Goal: Information Seeking & Learning: Understand process/instructions

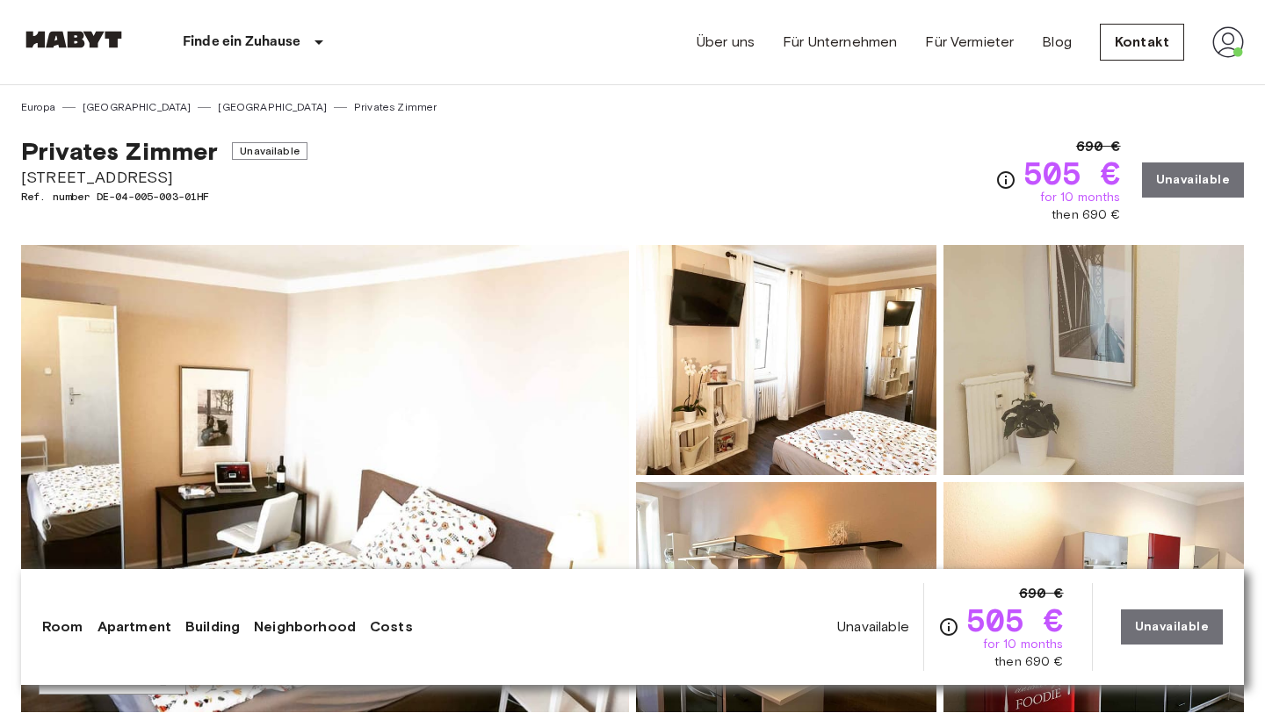
click at [901, 48] on img at bounding box center [1228, 42] width 32 height 32
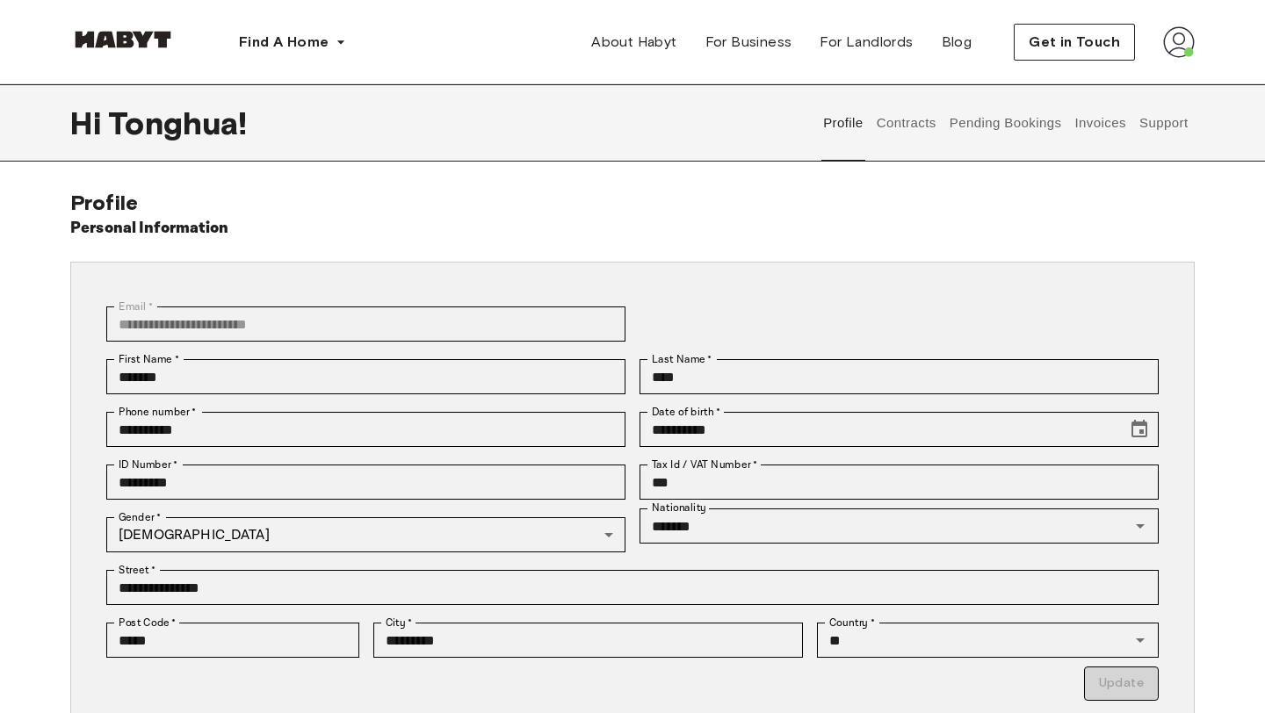
click at [1180, 42] on img at bounding box center [1179, 42] width 32 height 32
click at [1204, 122] on div "Hi Tonghua ! Profile Contracts Pending Bookings Invoices Support" at bounding box center [632, 122] width 1265 height 77
click at [1172, 162] on div "**********" at bounding box center [632, 499] width 1265 height 831
click at [1117, 202] on div "**********" at bounding box center [632, 553] width 1125 height 726
click at [1061, 187] on div "**********" at bounding box center [632, 499] width 1265 height 831
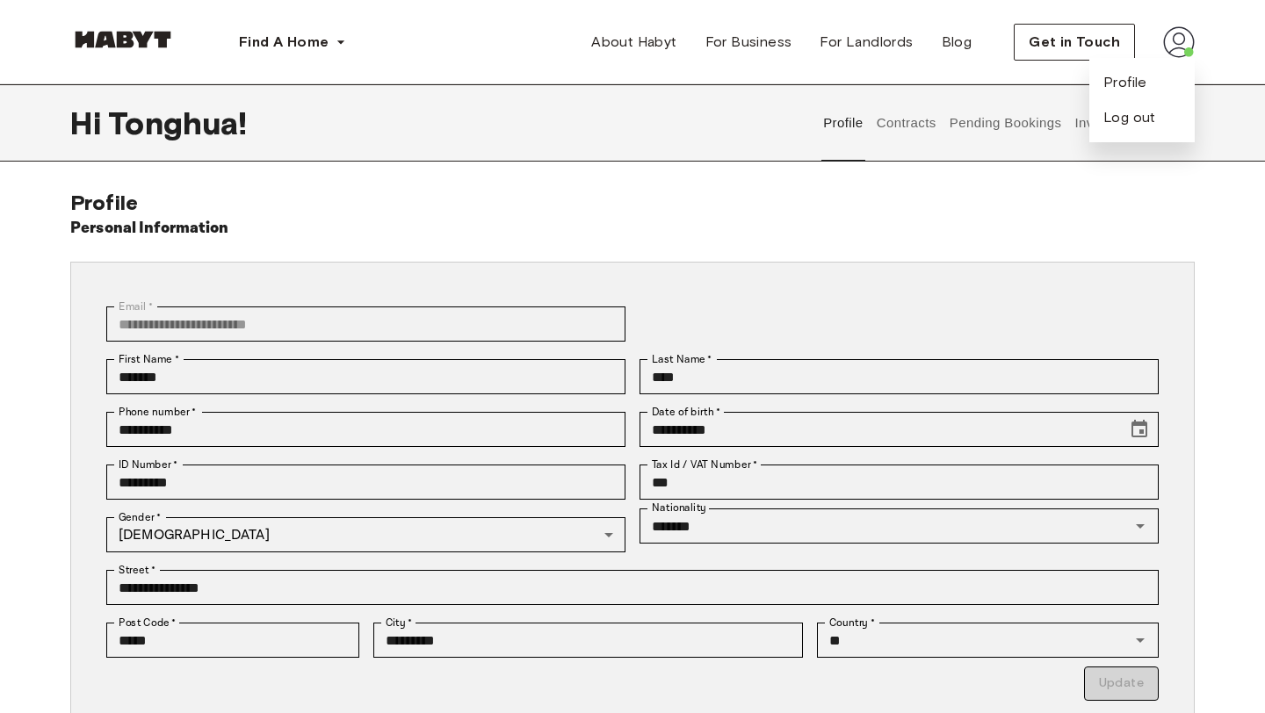
click at [908, 126] on button "Contracts" at bounding box center [906, 122] width 64 height 77
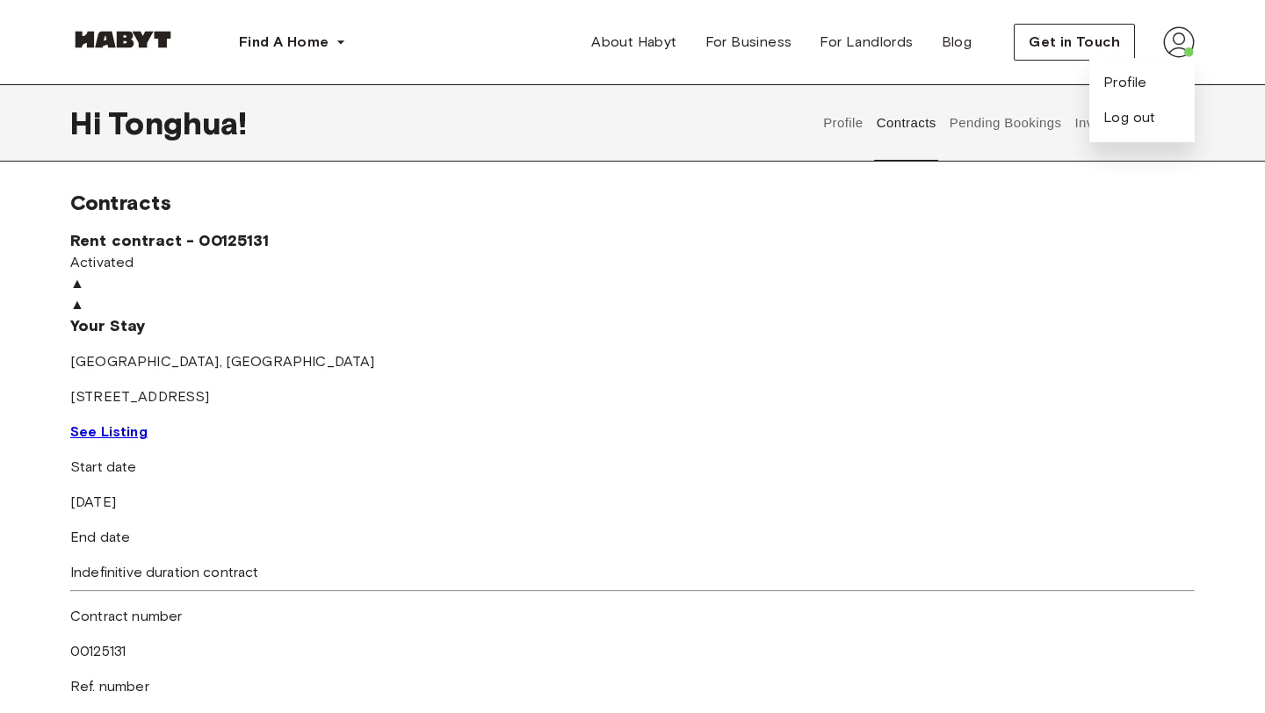
click at [994, 127] on button "Pending Bookings" at bounding box center [1005, 122] width 117 height 77
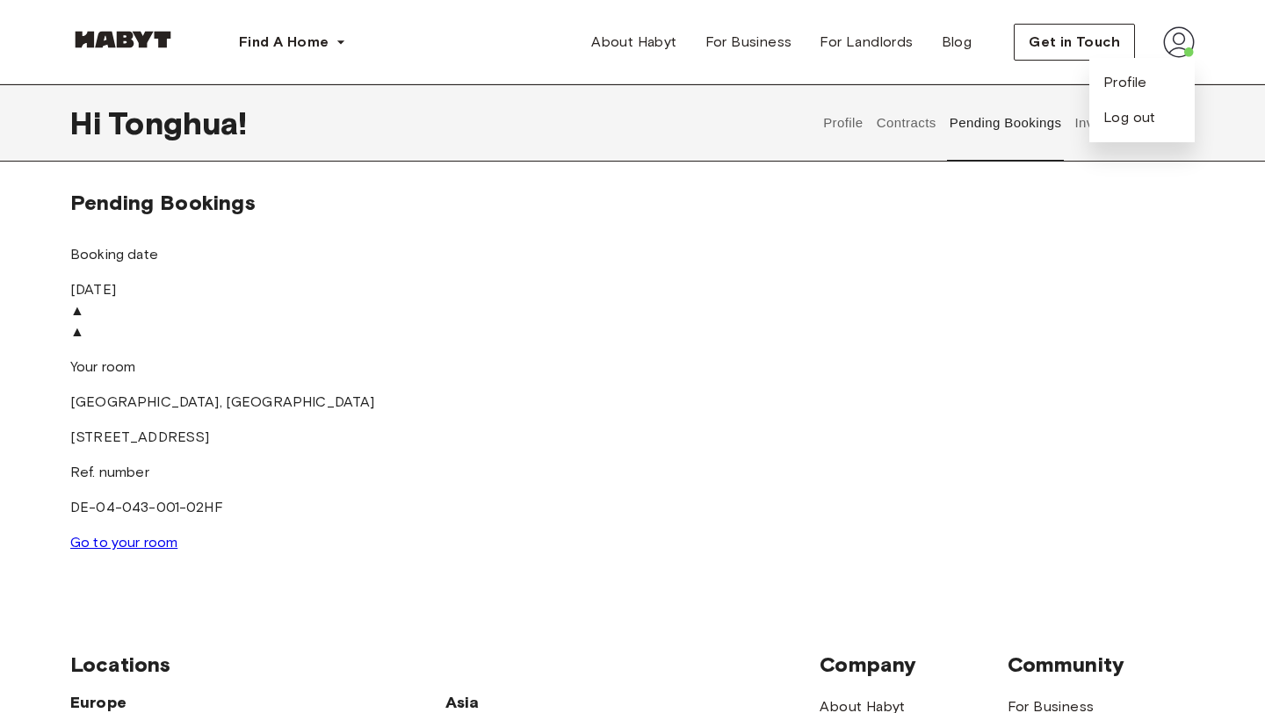
click at [1080, 128] on button "Invoices" at bounding box center [1100, 122] width 55 height 77
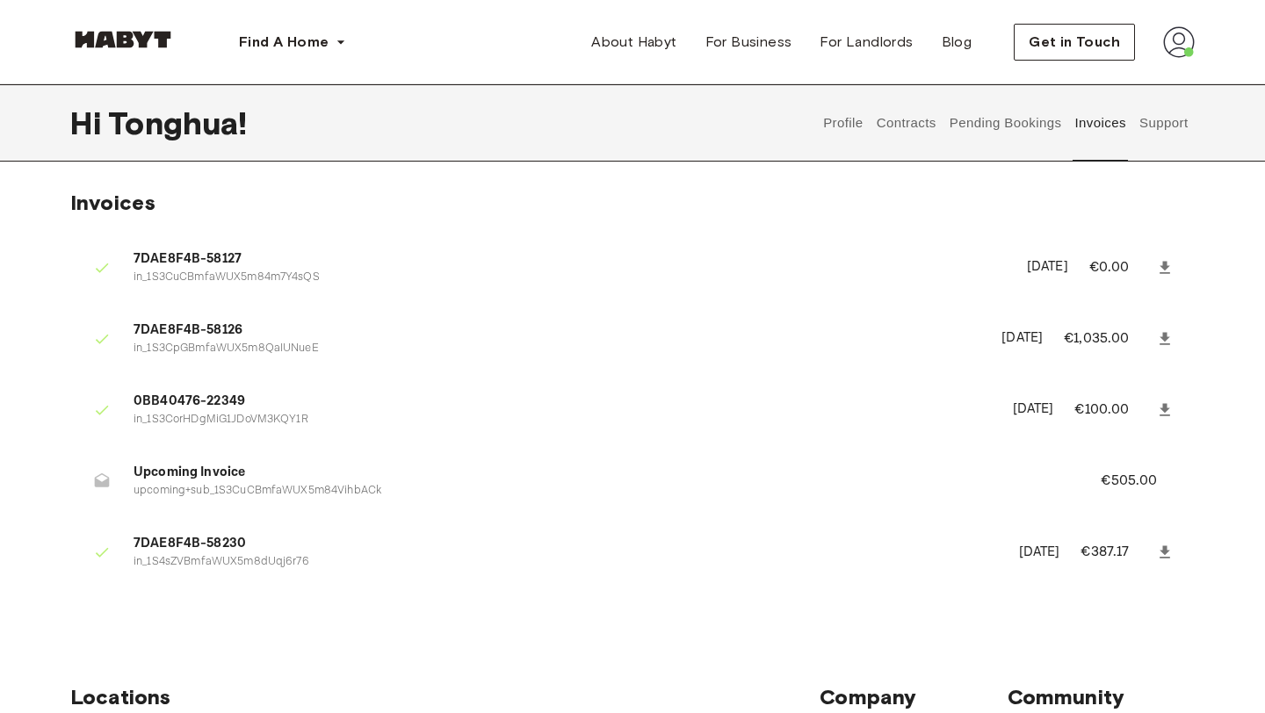
click at [1165, 127] on button "Support" at bounding box center [1164, 122] width 54 height 77
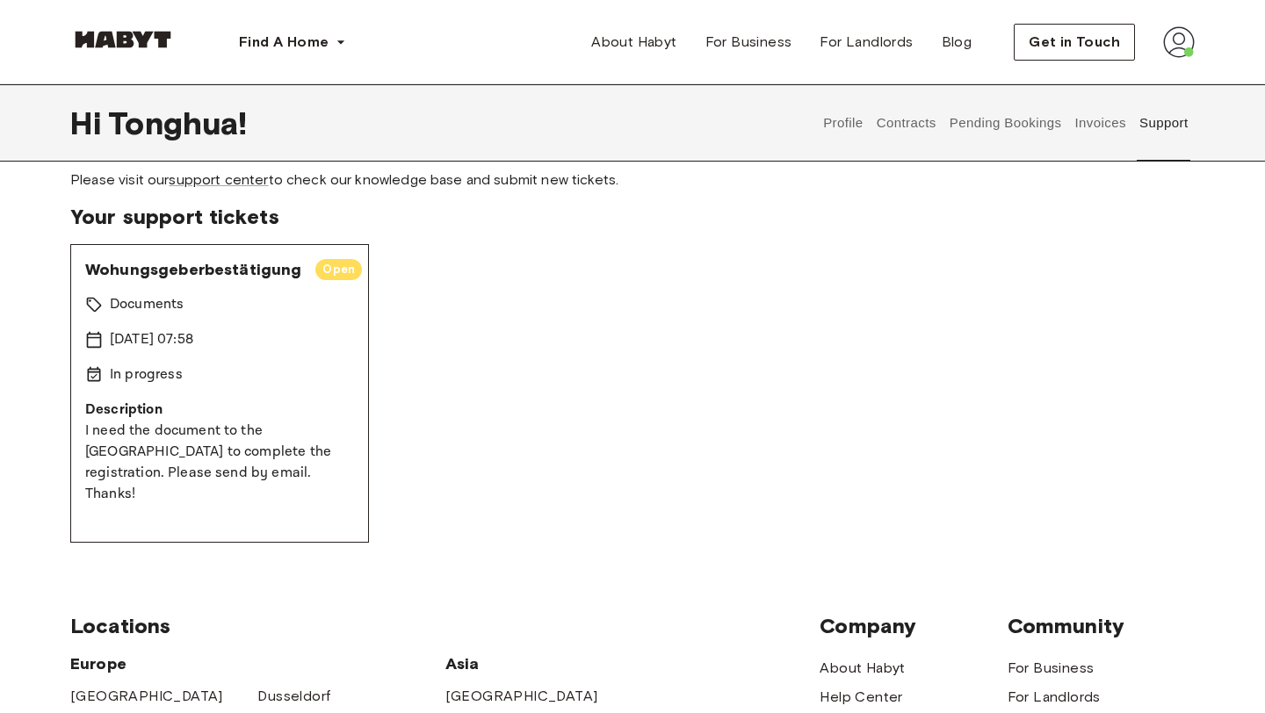
scroll to position [61, 0]
click at [334, 272] on span "Open" at bounding box center [338, 269] width 47 height 18
click at [335, 271] on span "Open" at bounding box center [338, 269] width 47 height 18
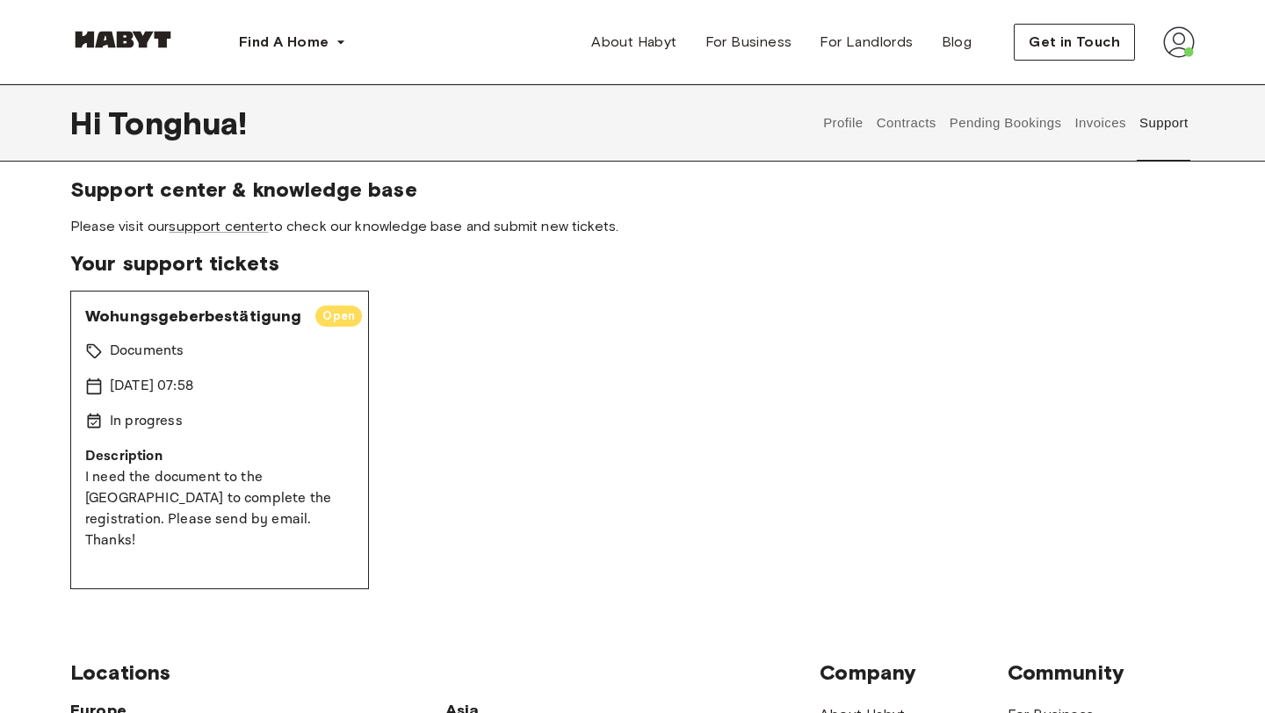
scroll to position [11, 0]
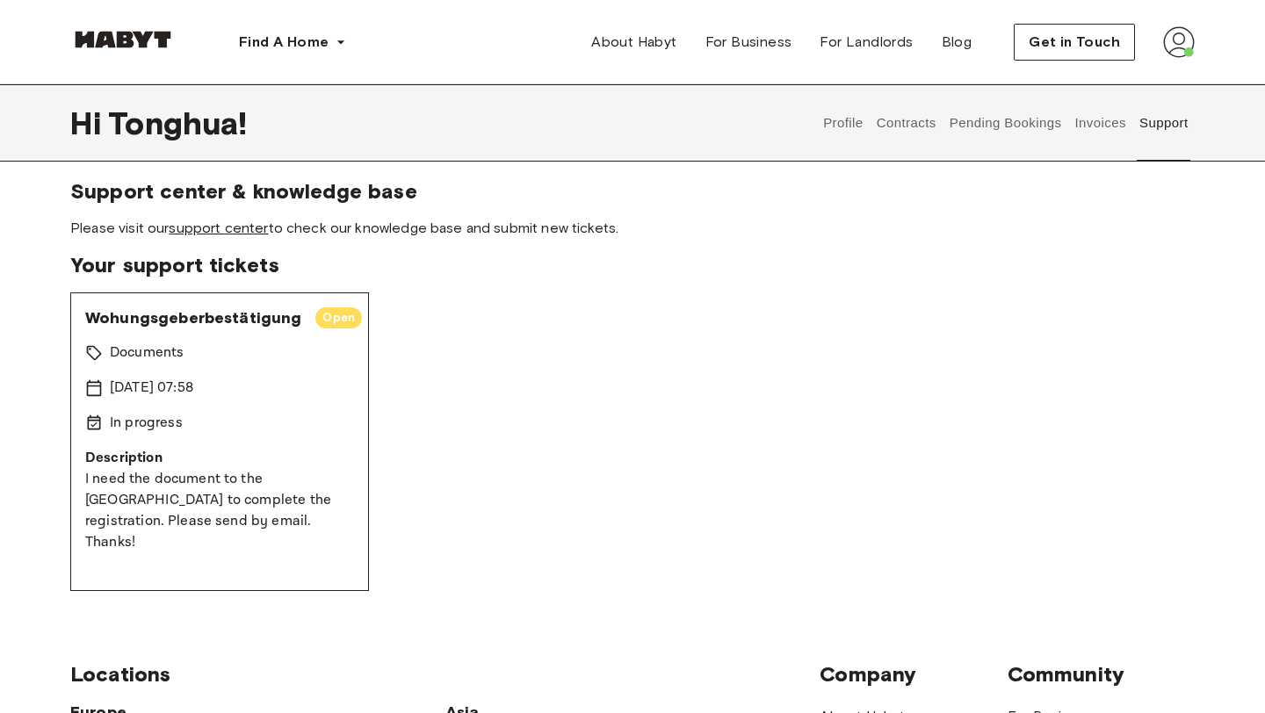
click at [241, 229] on link "support center" at bounding box center [218, 228] width 99 height 17
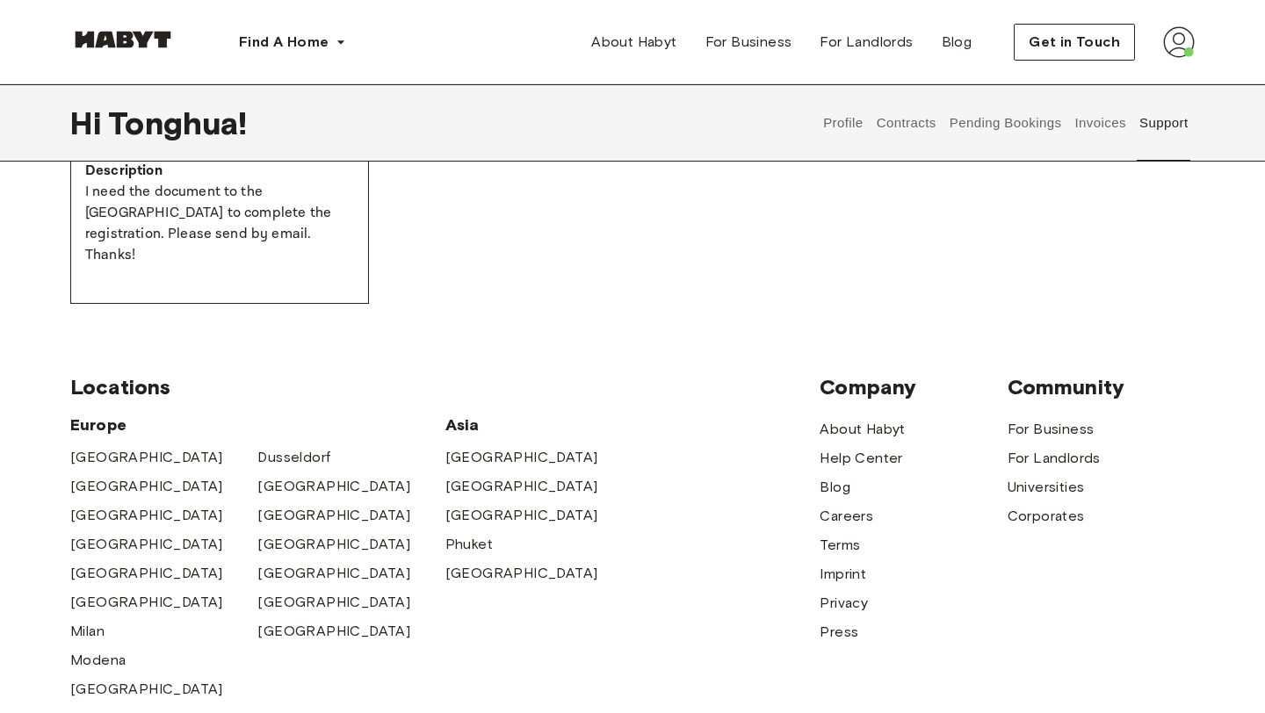
scroll to position [306, 0]
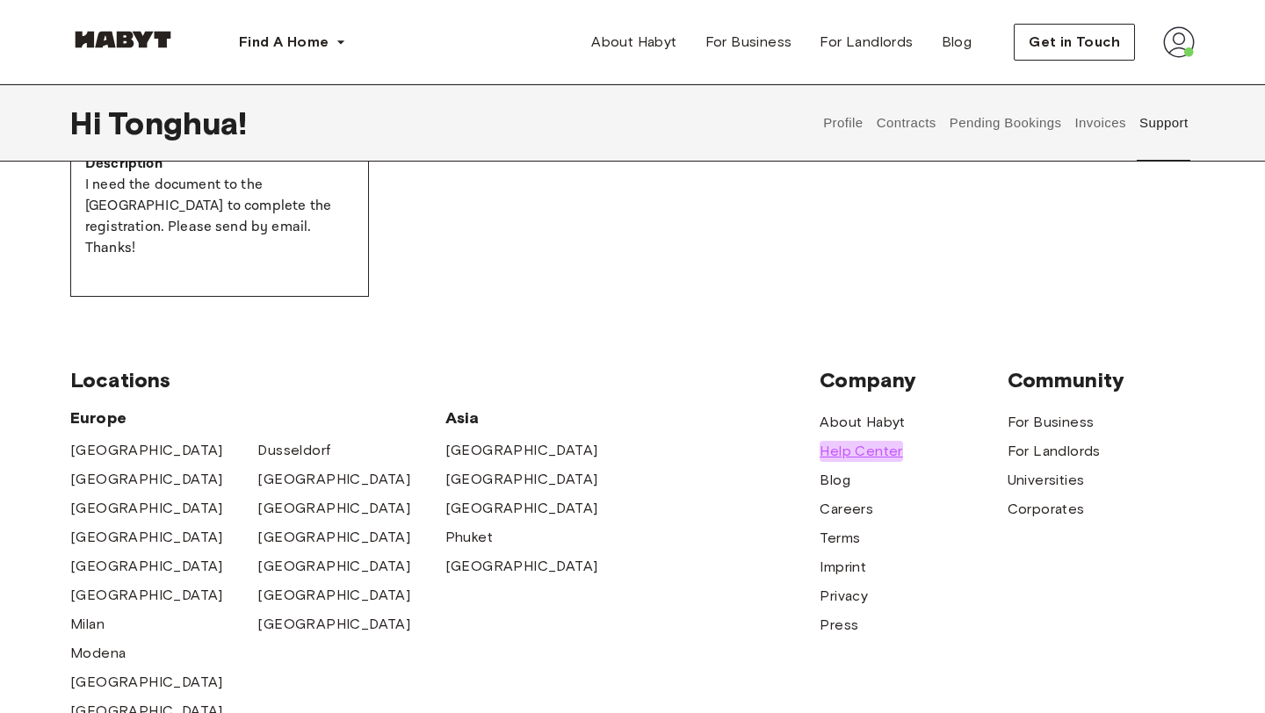
click at [869, 454] on span "Help Center" at bounding box center [861, 451] width 83 height 21
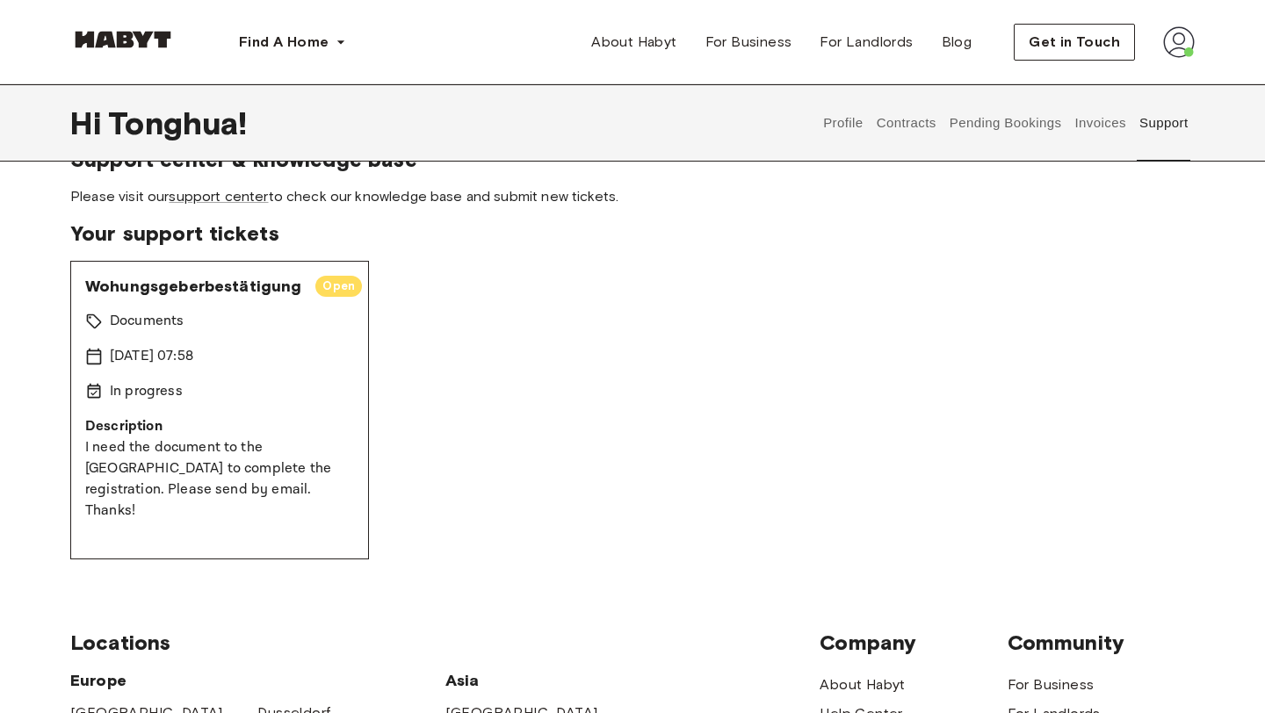
scroll to position [29, 0]
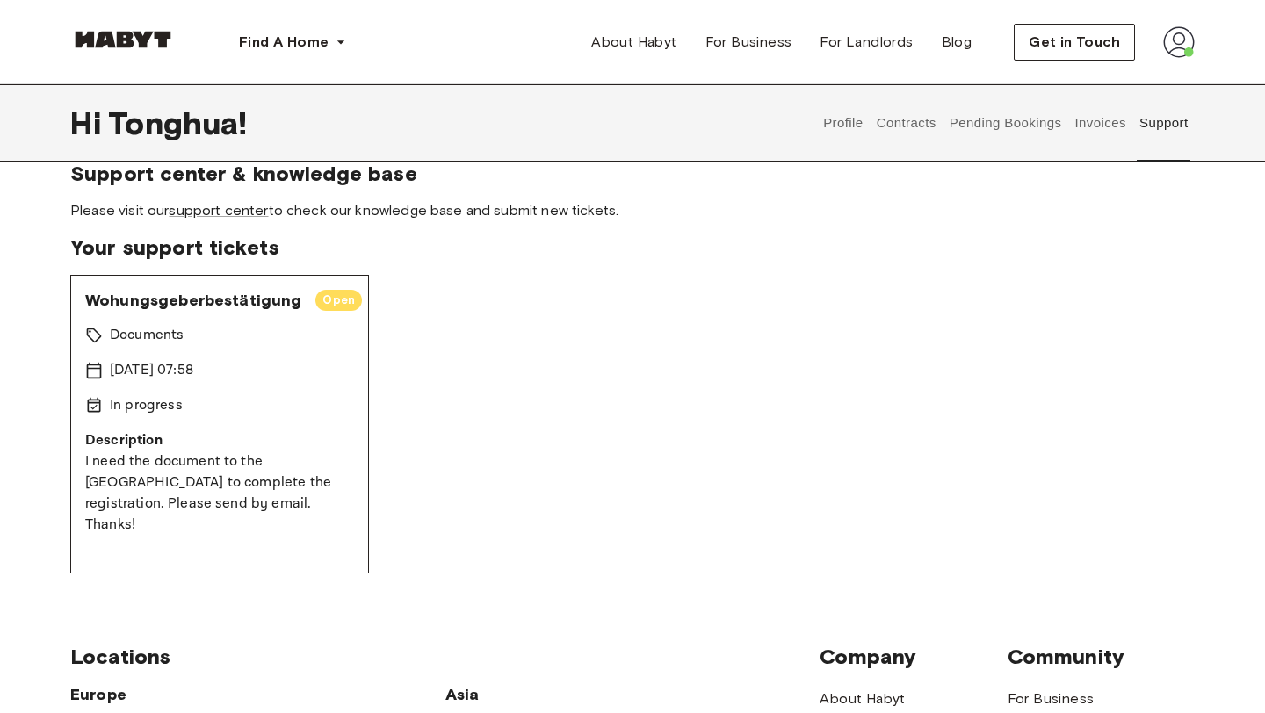
click at [332, 297] on span "Open" at bounding box center [338, 301] width 47 height 18
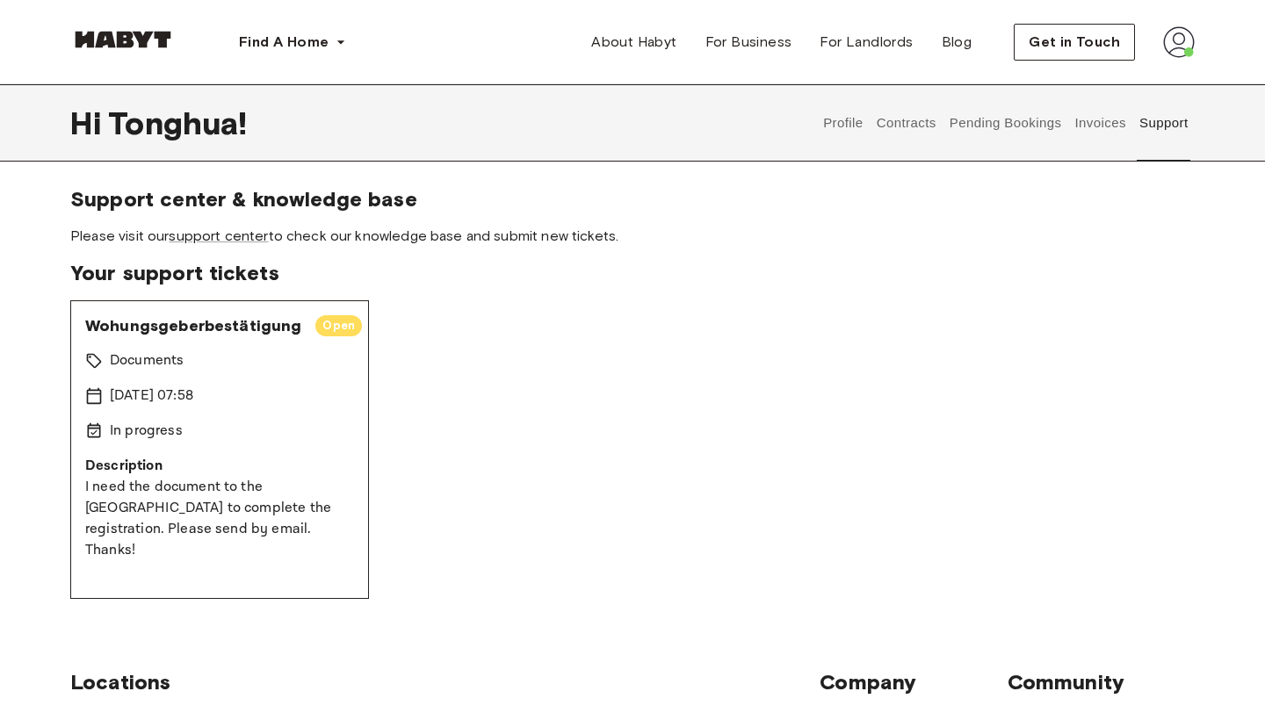
scroll to position [7, 0]
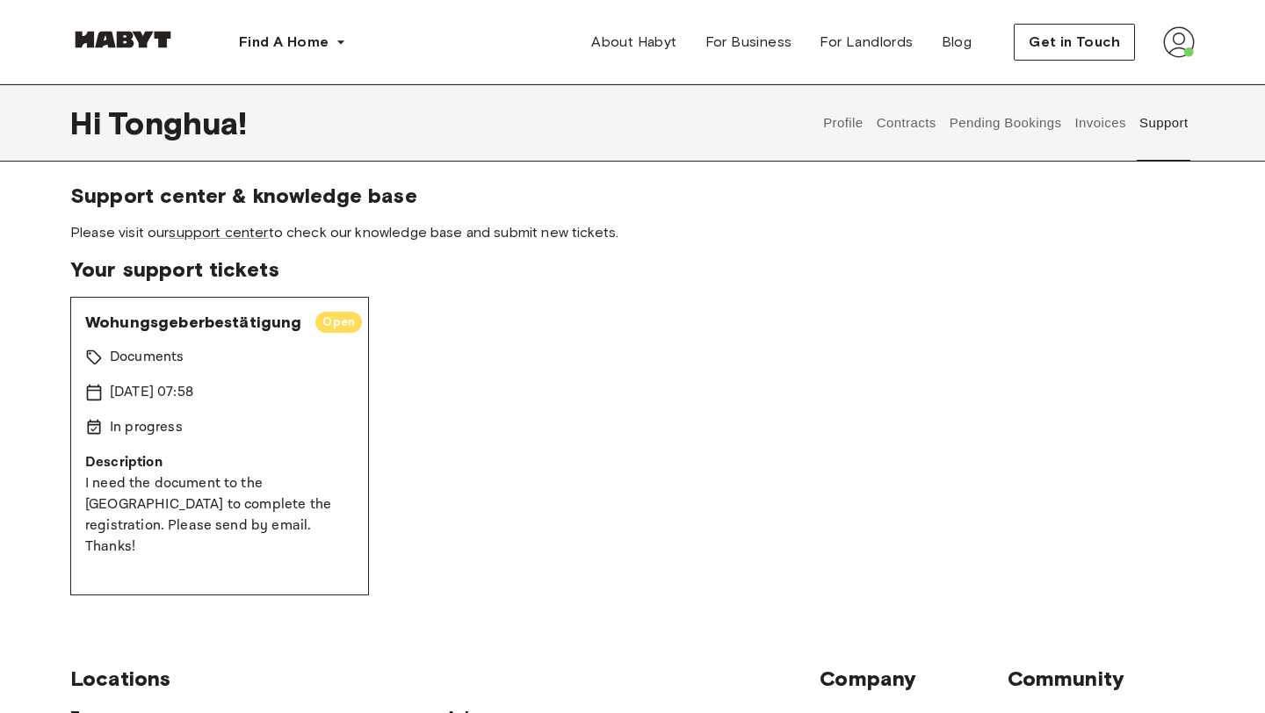
click at [341, 323] on span "Open" at bounding box center [338, 323] width 47 height 18
